Goal: Information Seeking & Learning: Learn about a topic

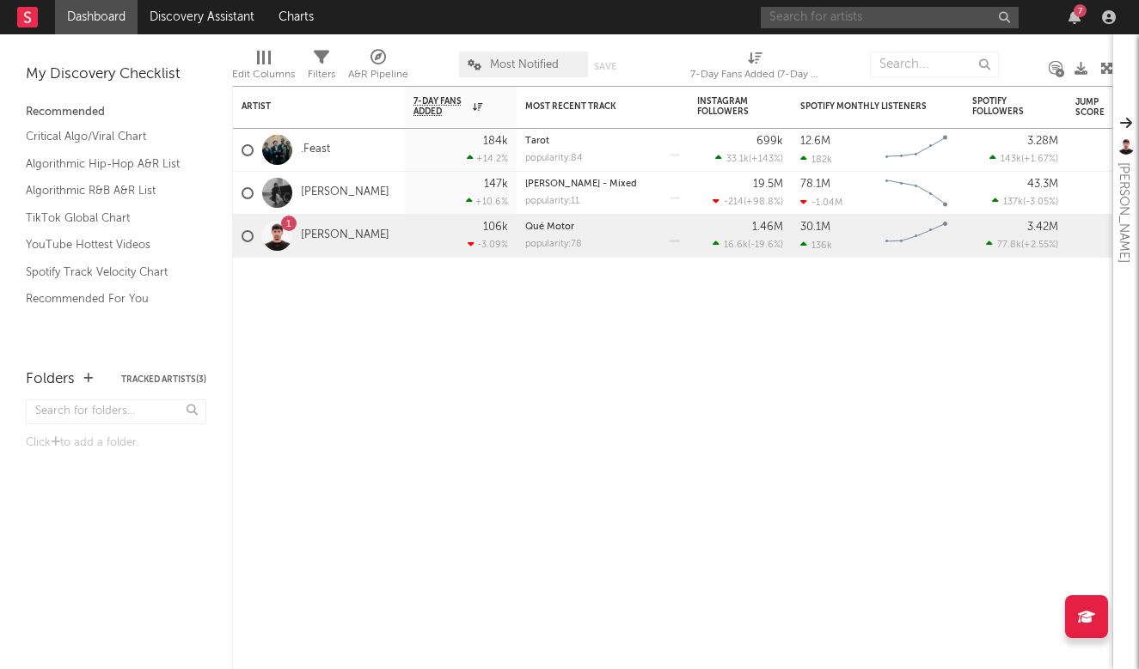
click at [943, 21] on input "text" at bounding box center [889, 17] width 258 height 21
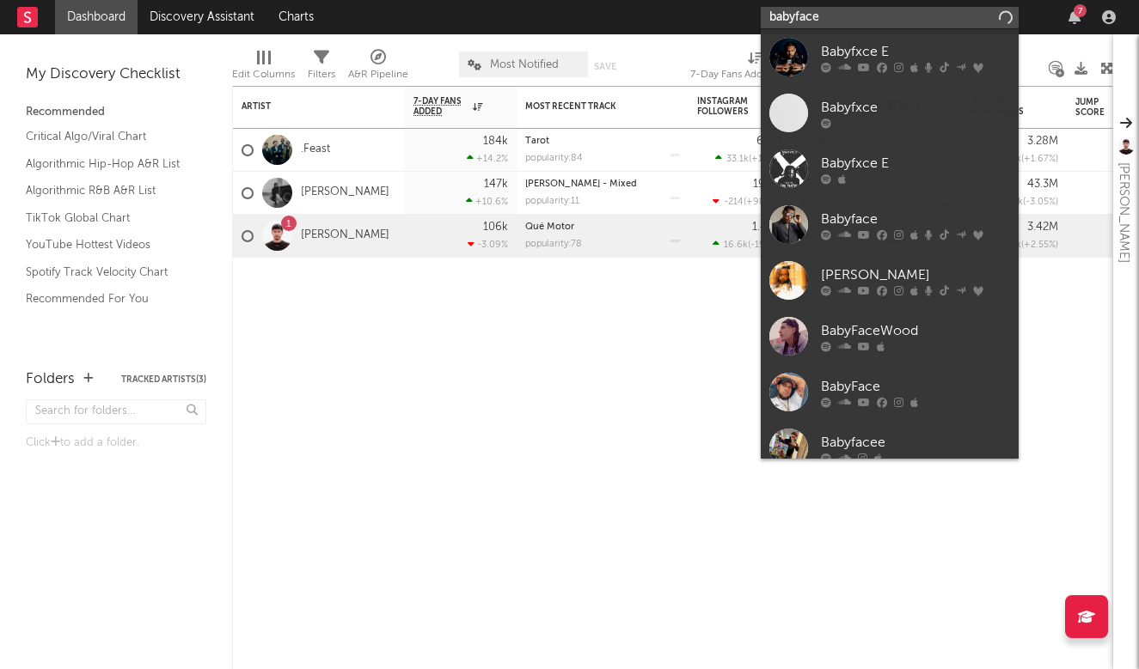
type input "babyface"
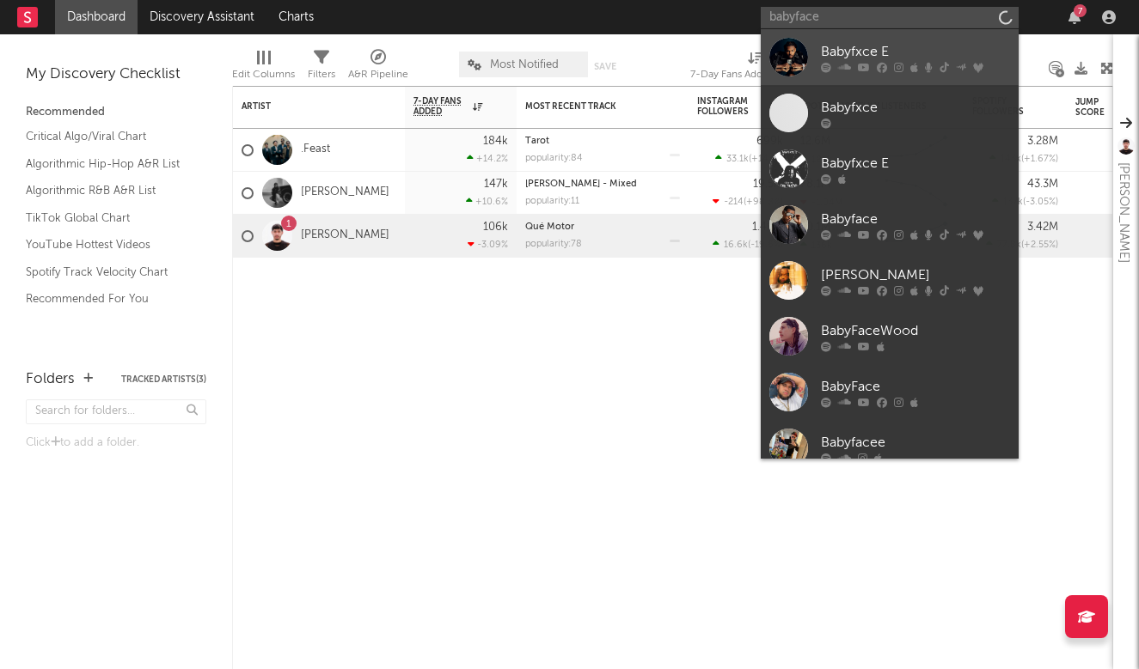
drag, startPoint x: 943, startPoint y: 21, endPoint x: 900, endPoint y: 54, distance: 54.0
click at [900, 54] on div "Babyfxce E" at bounding box center [915, 51] width 189 height 21
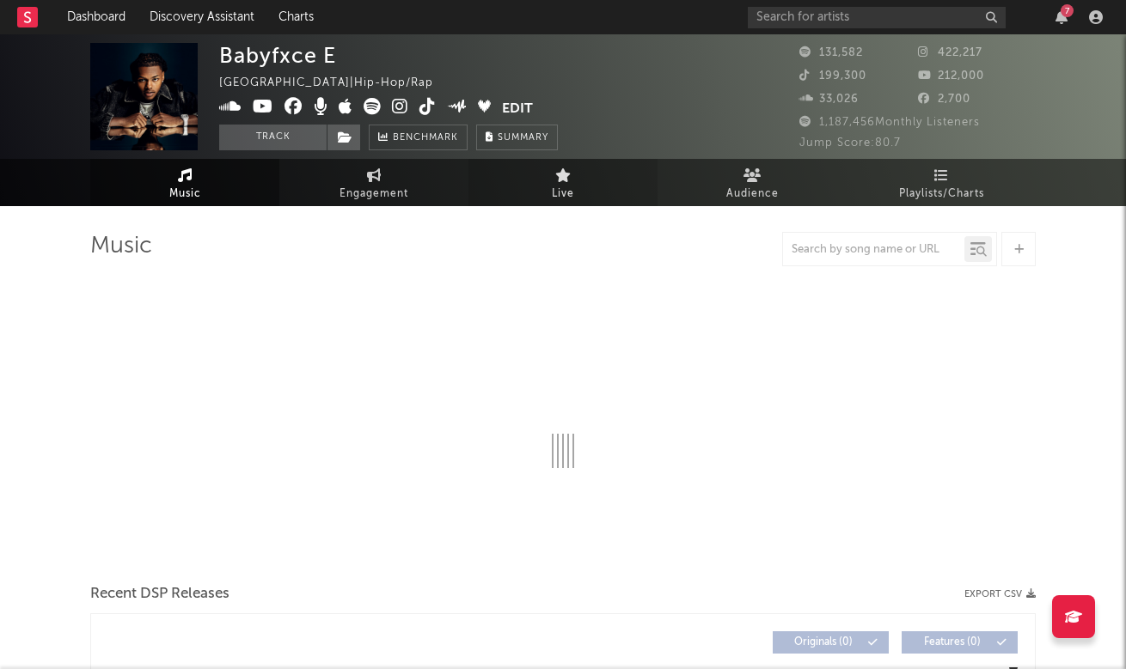
select select "6m"
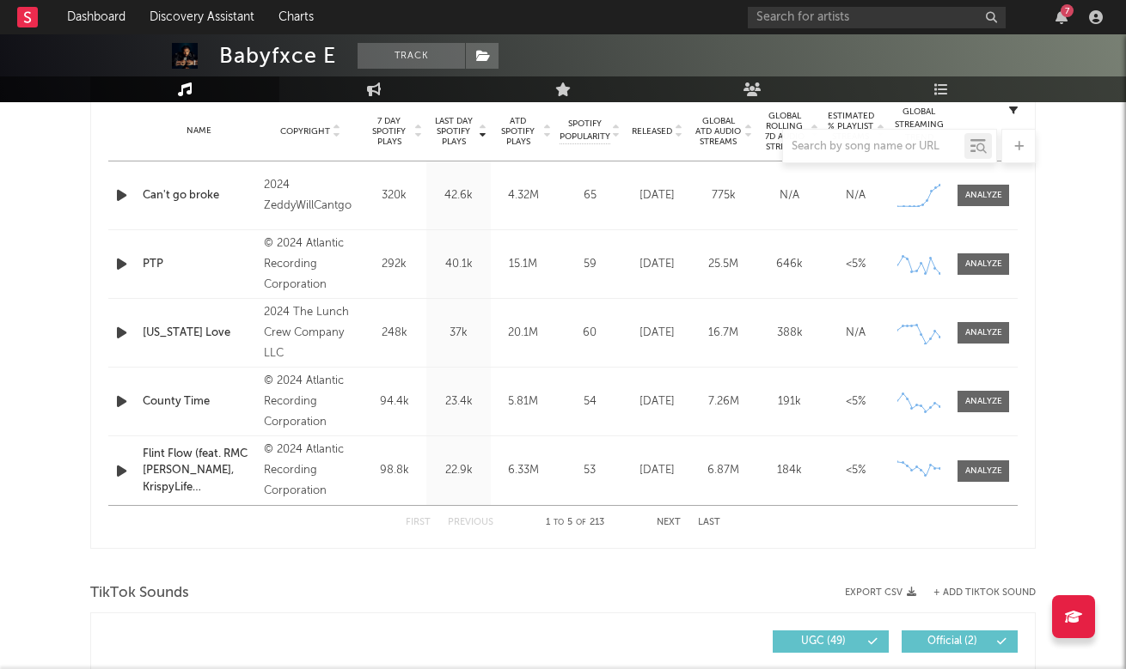
scroll to position [702, 0]
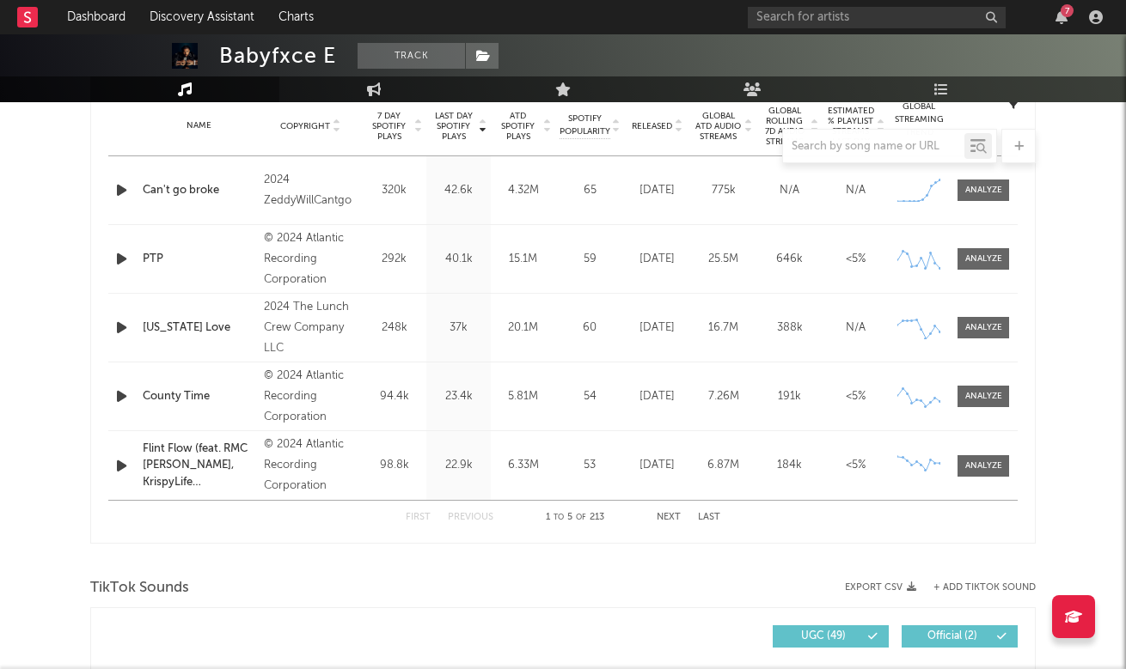
click at [656, 515] on div "First Previous 1 to 5 of 213 Next Last" at bounding box center [563, 518] width 315 height 34
click at [657, 515] on button "Next" at bounding box center [669, 517] width 24 height 9
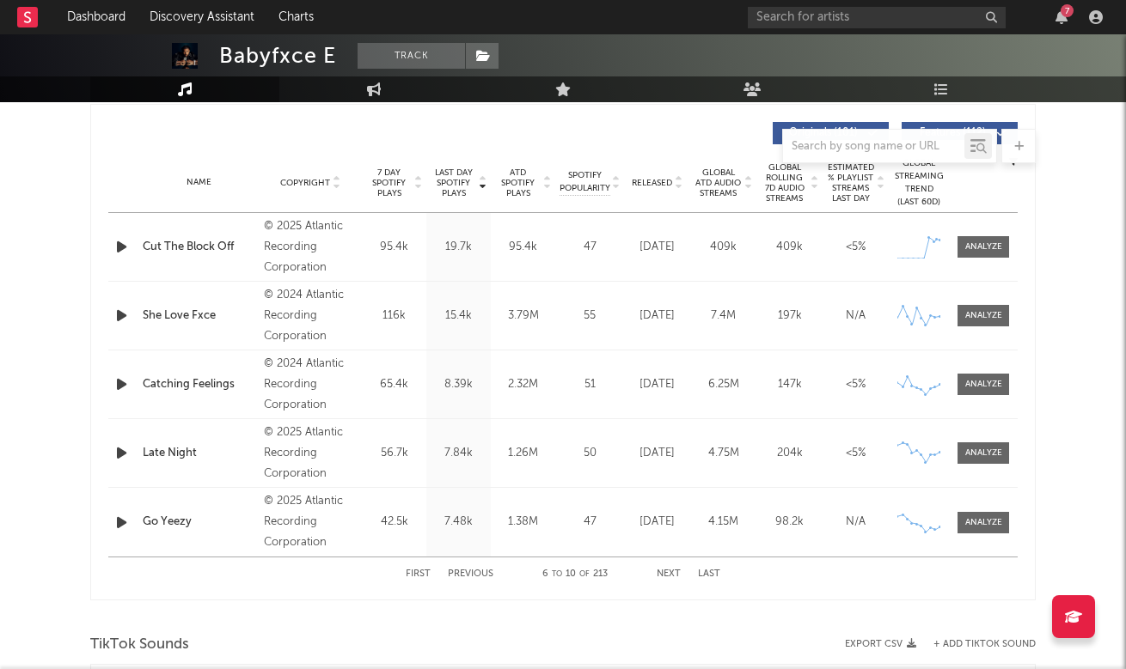
scroll to position [645, 0]
click at [986, 241] on div at bounding box center [983, 247] width 37 height 13
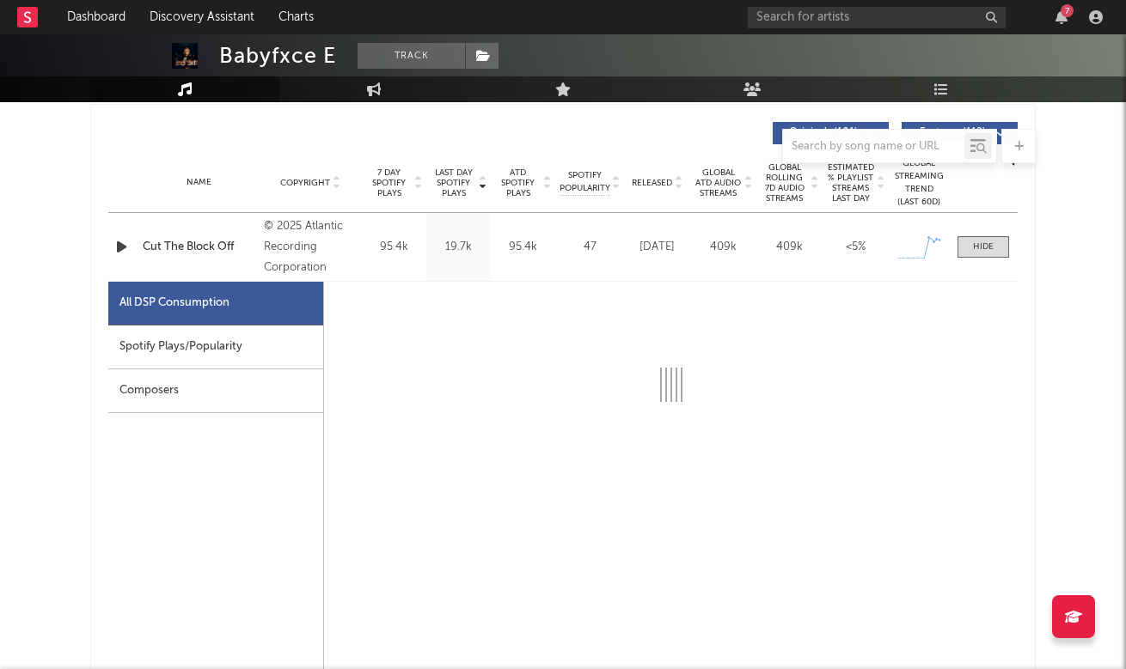
select select "1w"
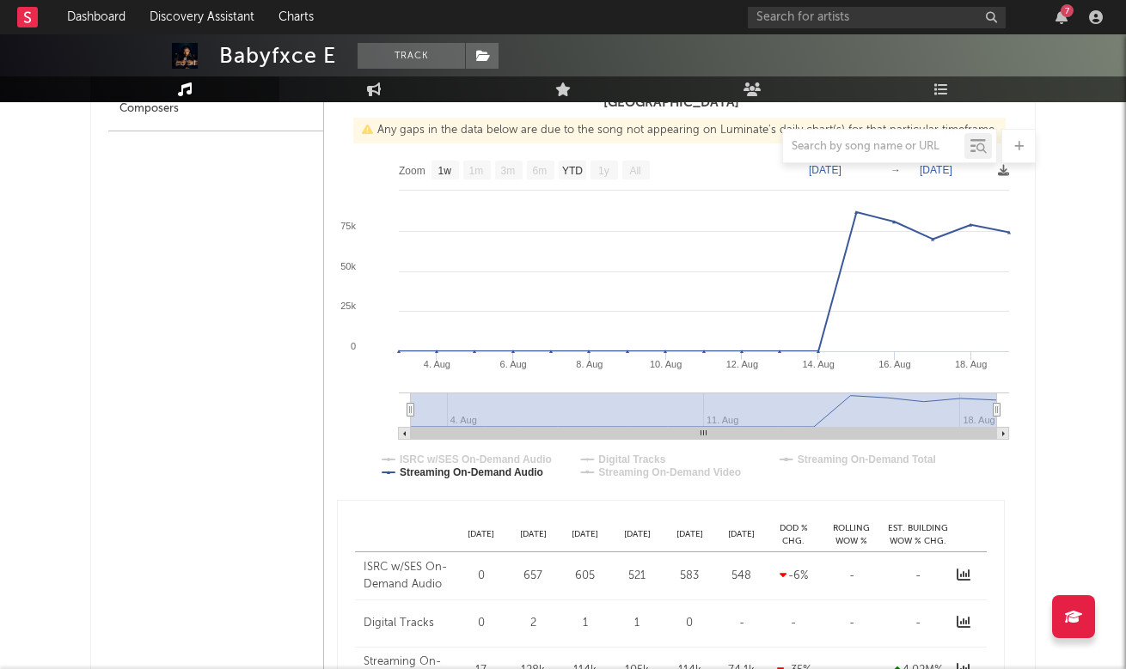
scroll to position [906, 0]
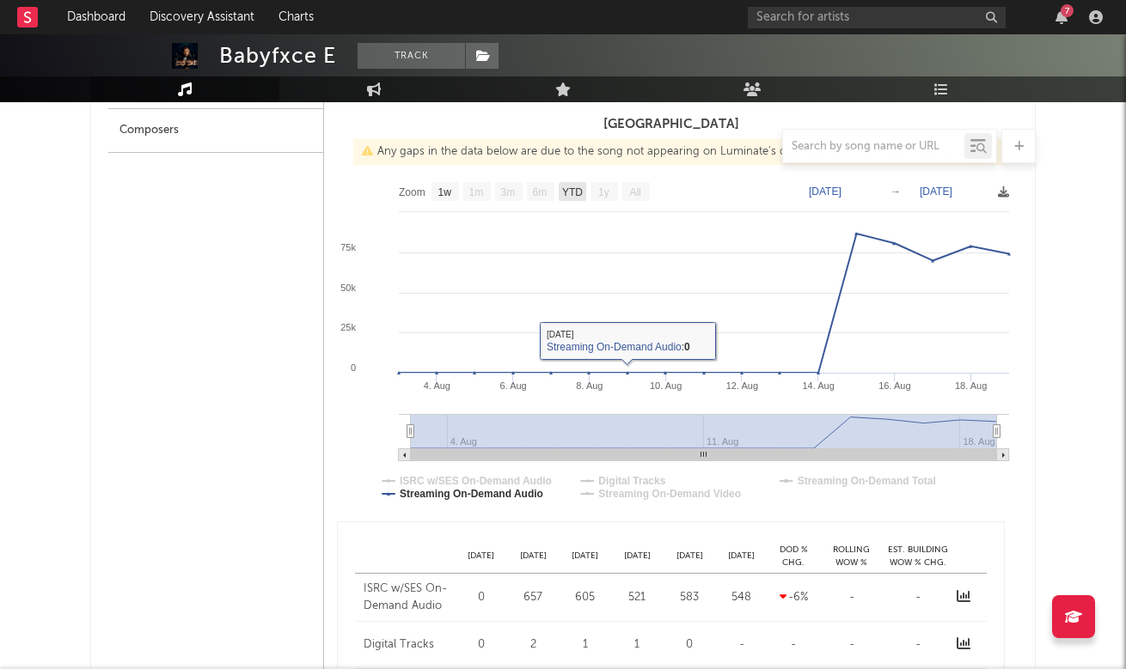
click at [574, 190] on text "YTD" at bounding box center [572, 192] width 21 height 12
select select "YTD"
click at [443, 186] on text "1w" at bounding box center [445, 192] width 14 height 12
select select "1w"
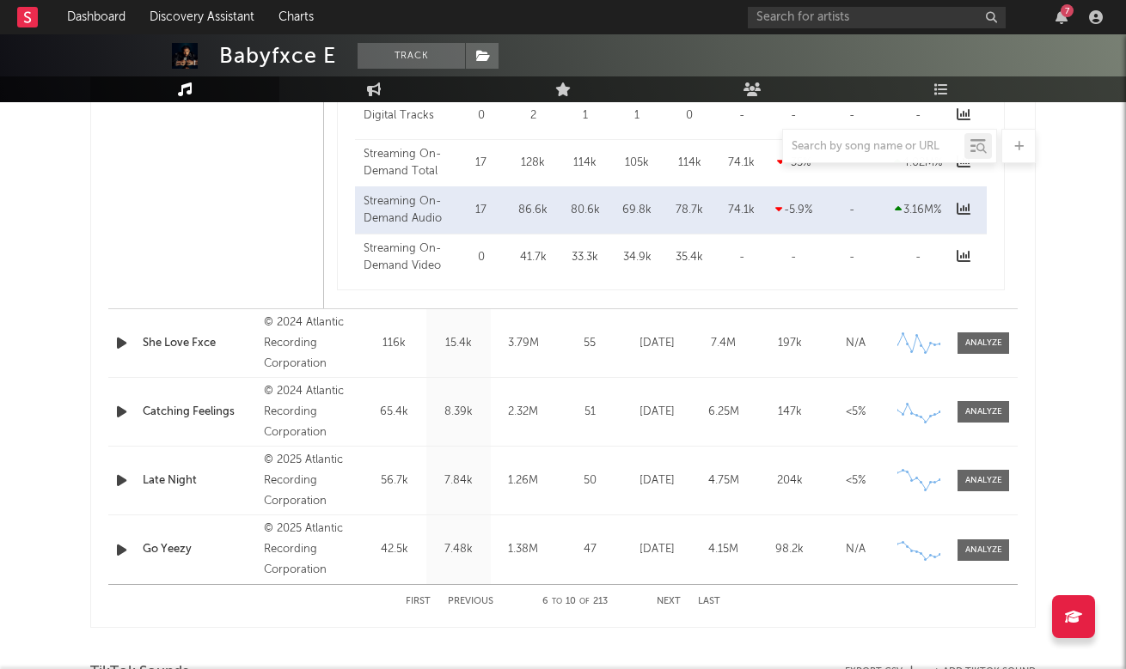
scroll to position [1440, 0]
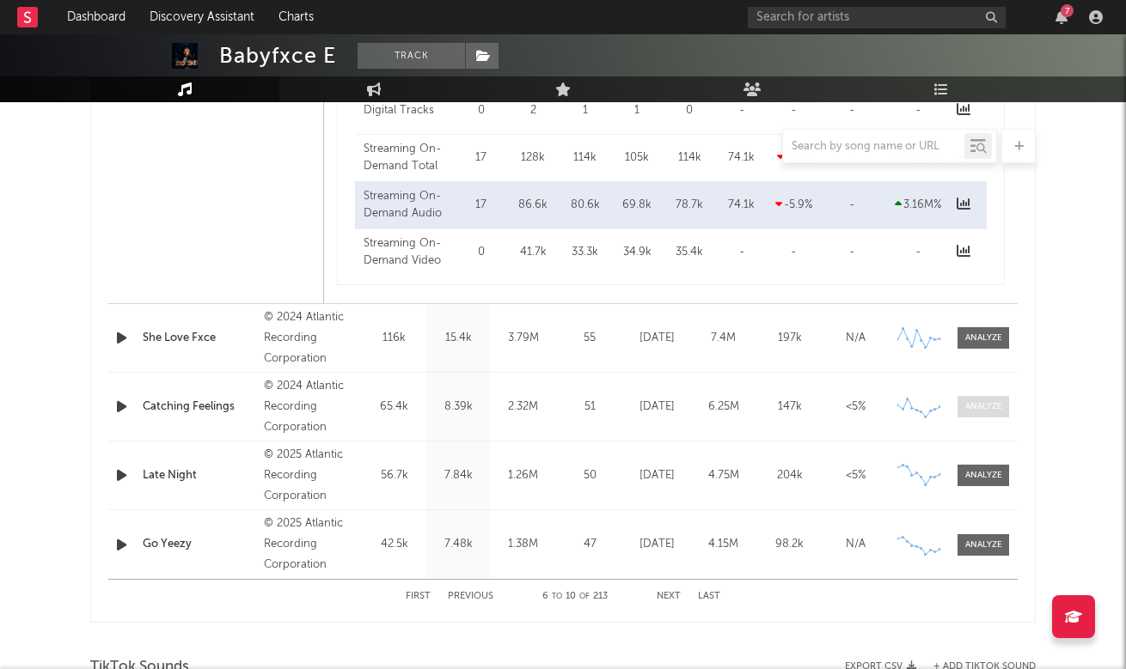
click at [974, 411] on div at bounding box center [983, 406] width 37 height 13
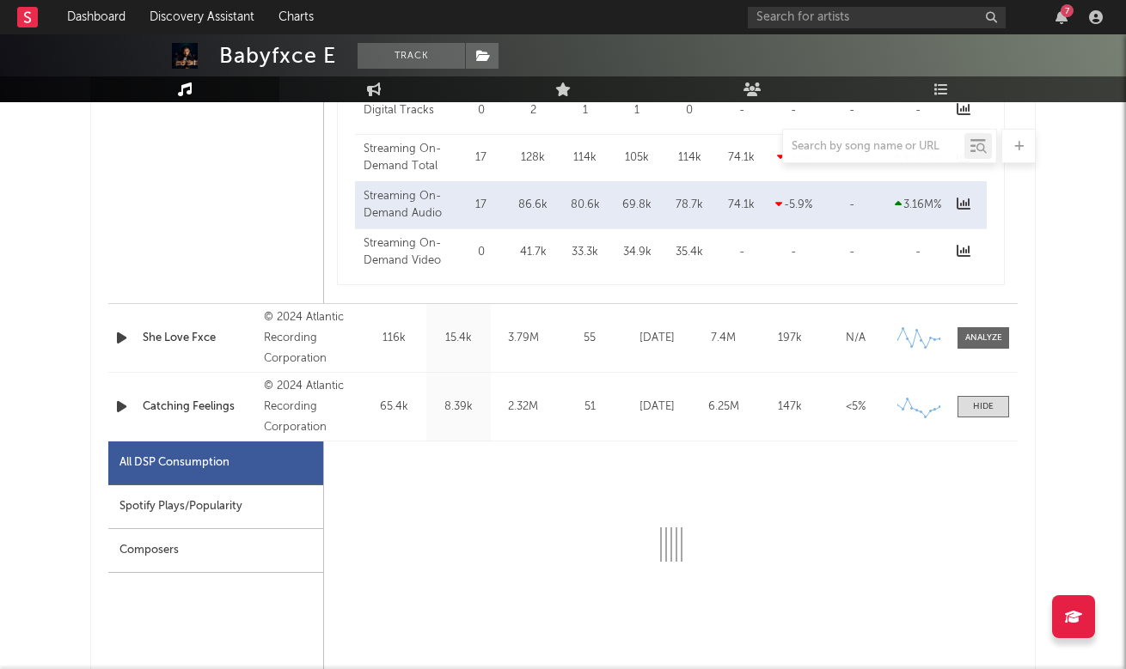
select select "6m"
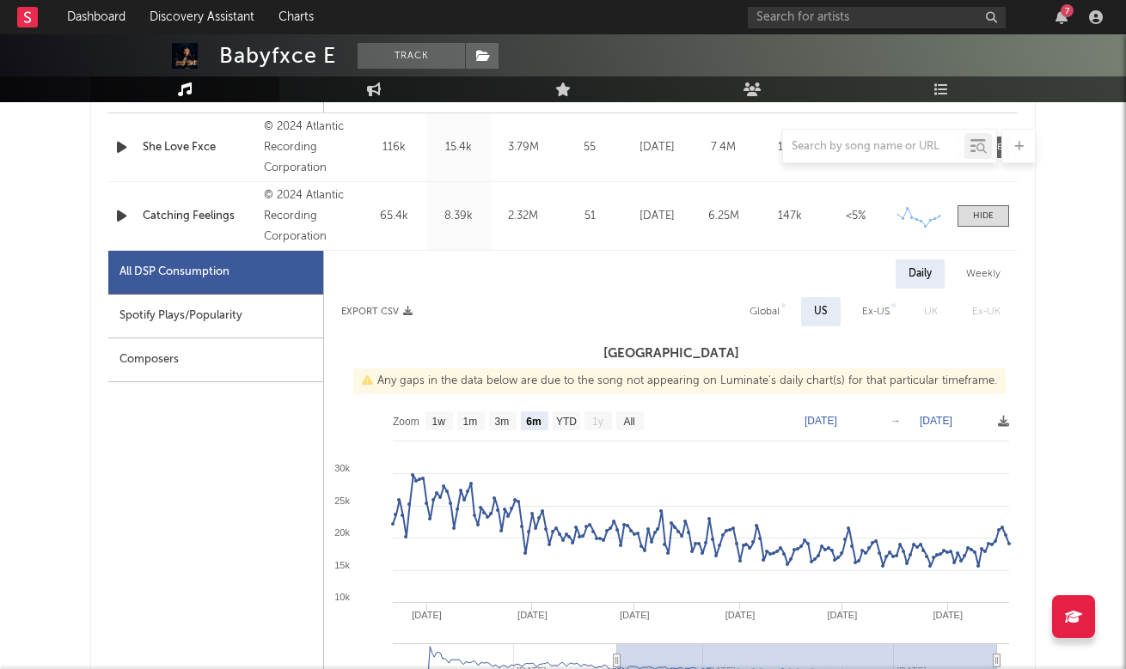
scroll to position [1631, 0]
click at [626, 425] on text "All" at bounding box center [628, 422] width 11 height 12
select select "All"
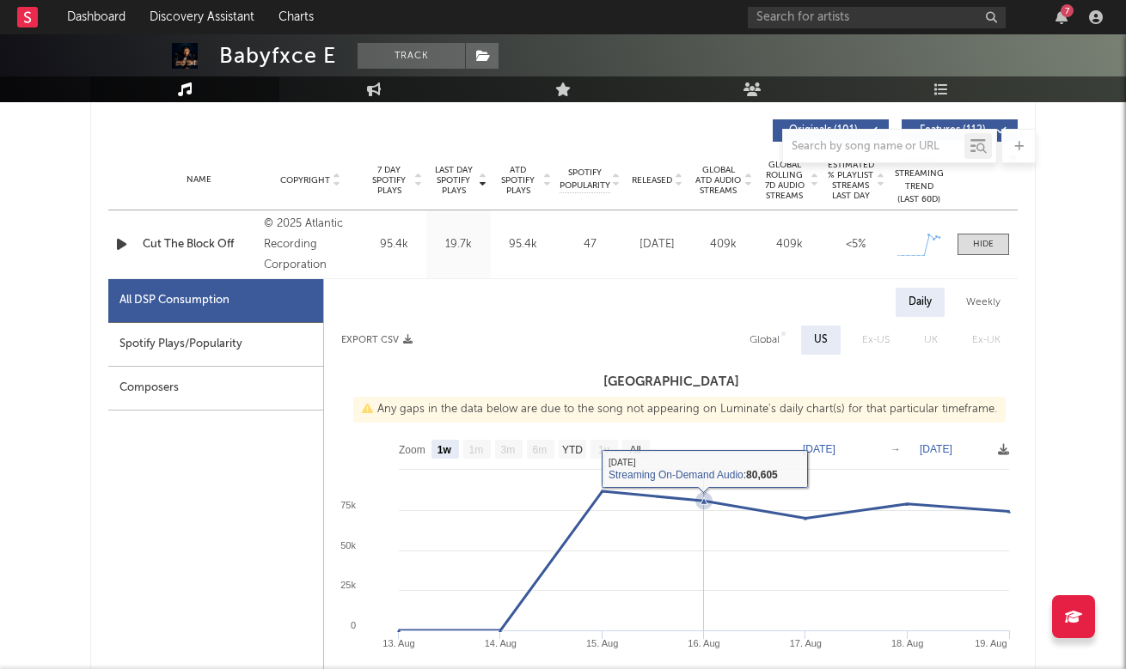
scroll to position [660, 0]
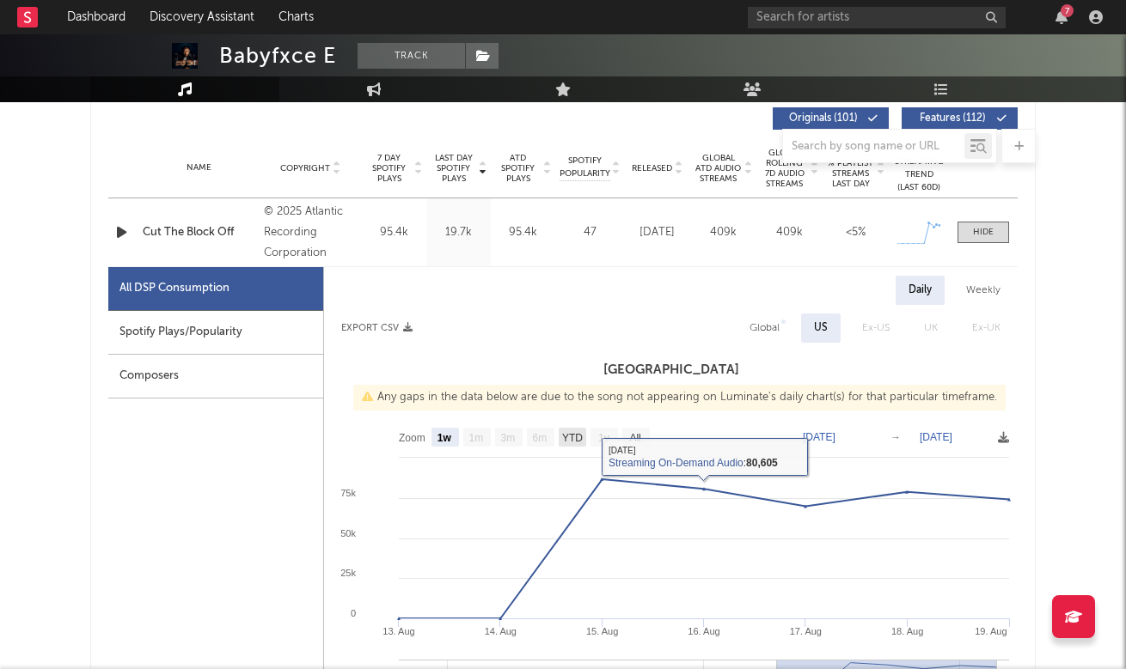
click at [569, 439] on text "YTD" at bounding box center [572, 438] width 21 height 12
select select "YTD"
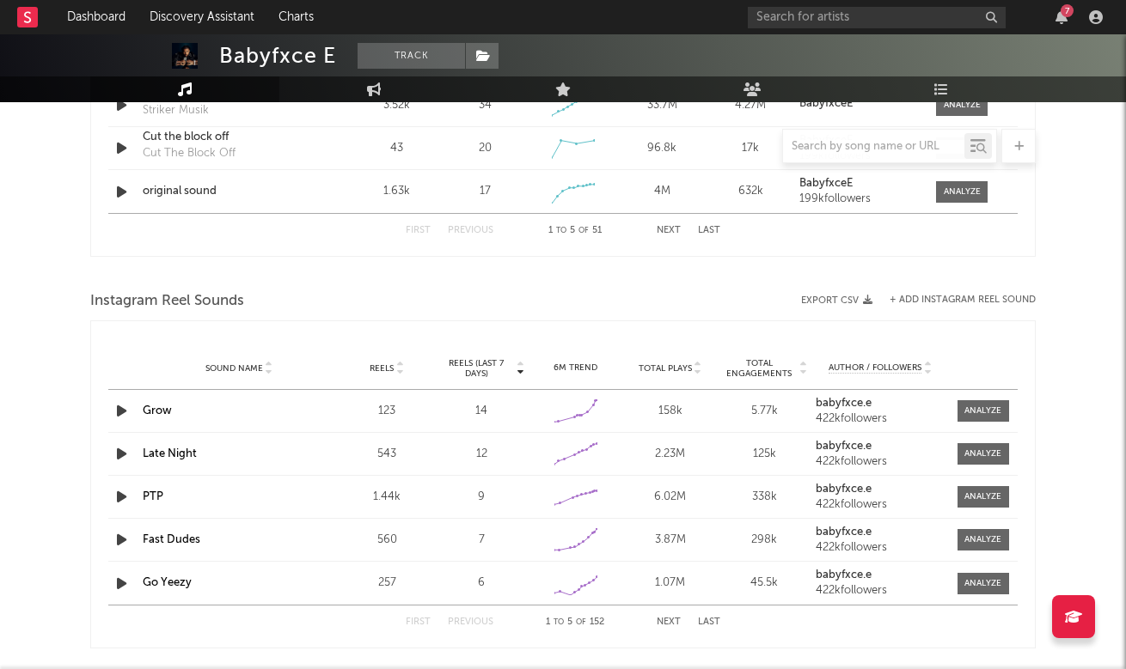
scroll to position [3060, 0]
